Goal: Book appointment/travel/reservation

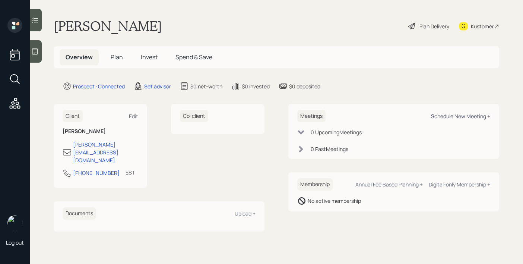
click at [451, 116] on div "Schedule New Meeting +" at bounding box center [460, 115] width 59 height 7
select select "round-[PERSON_NAME]"
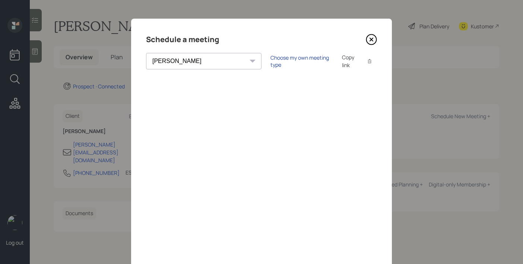
click at [270, 59] on div "Choose my own meeting type" at bounding box center [301, 61] width 63 height 14
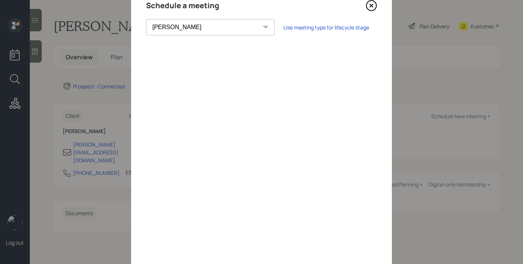
scroll to position [25, 0]
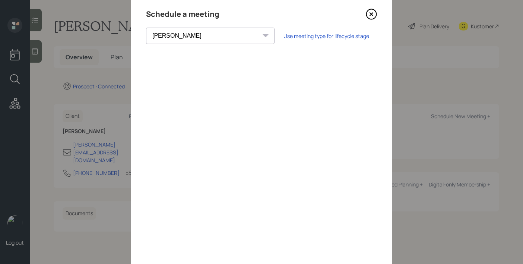
click at [367, 13] on icon at bounding box center [371, 14] width 11 height 11
